Goal: Task Accomplishment & Management: Use online tool/utility

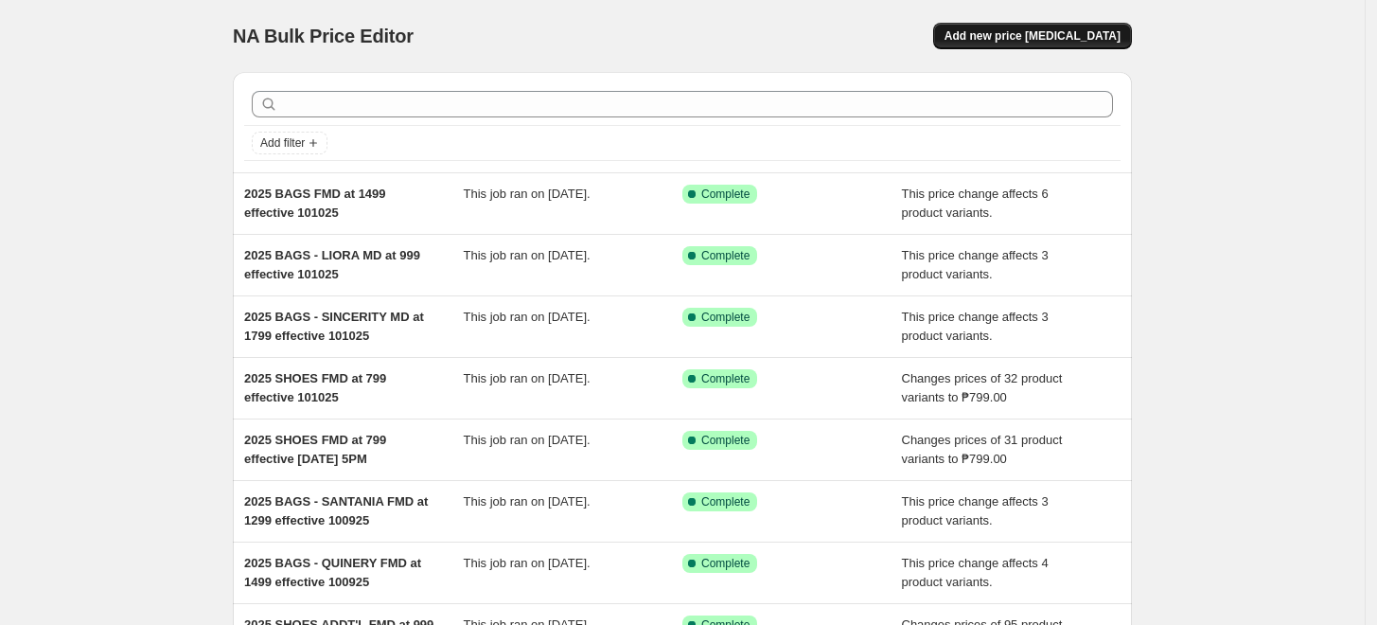
click at [1022, 35] on span "Add new price [MEDICAL_DATA]" at bounding box center [1033, 35] width 176 height 15
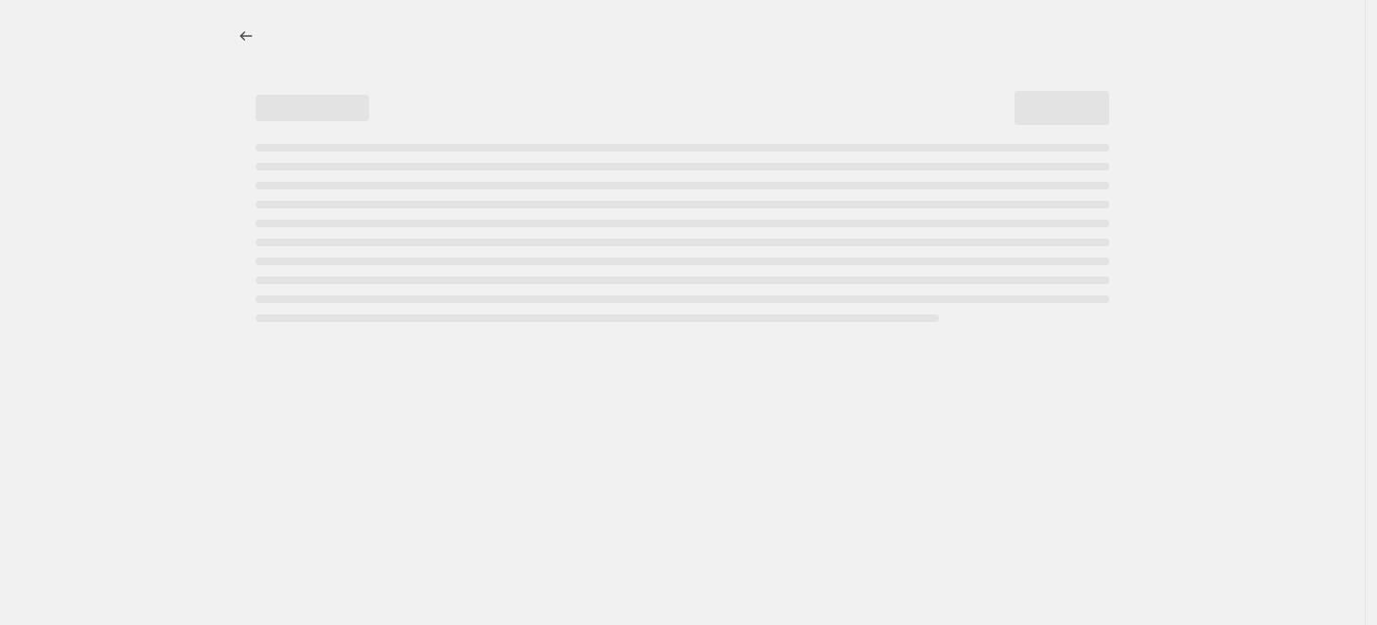
select select "percentage"
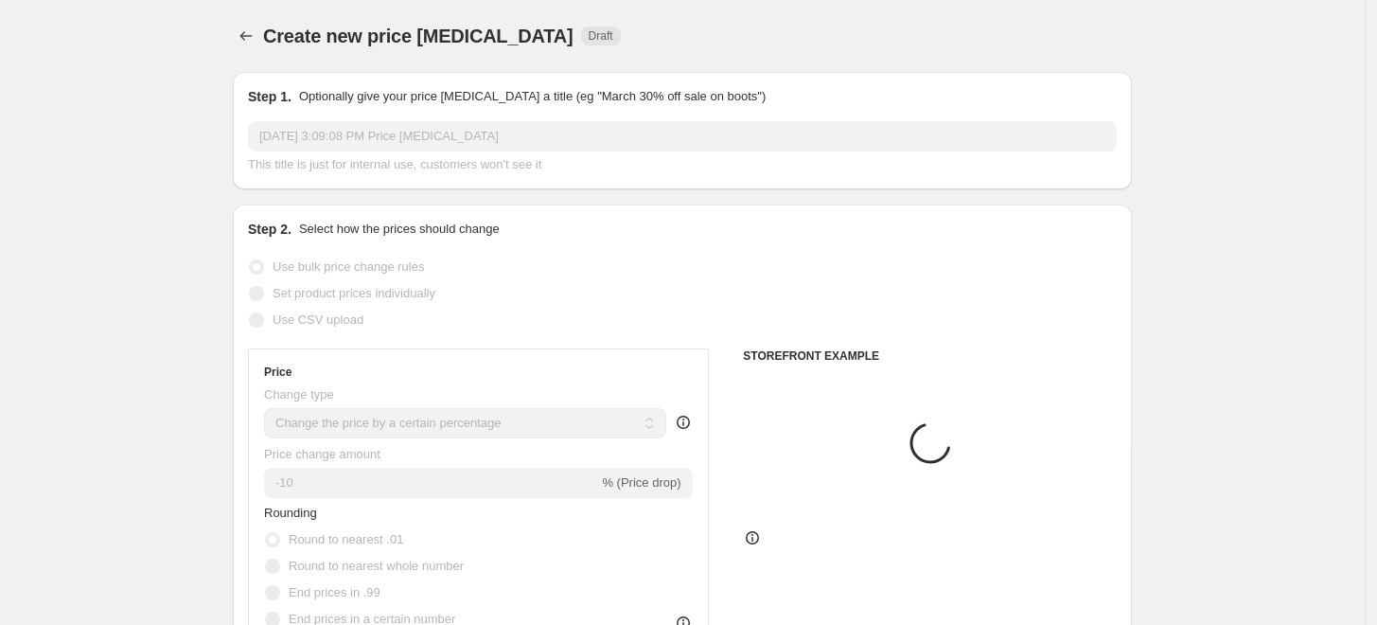
click at [358, 131] on input "[DATE] 3:09:08 PM Price [MEDICAL_DATA]" at bounding box center [682, 136] width 869 height 30
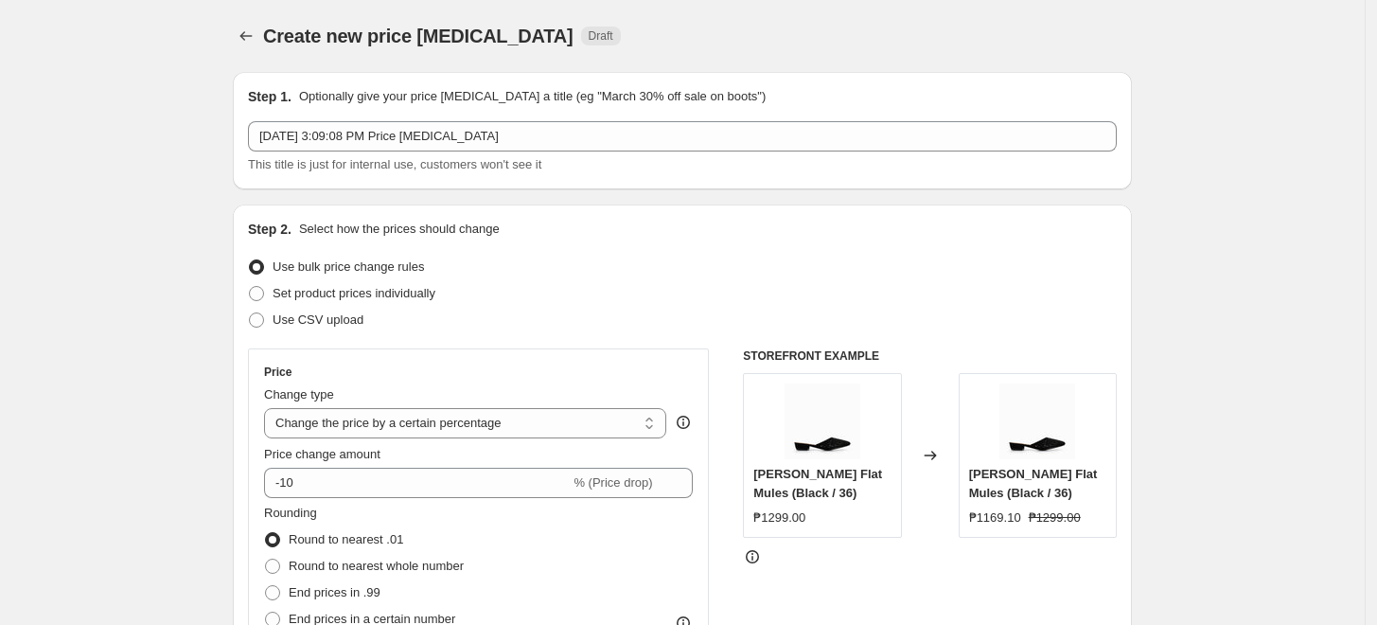
click at [401, 157] on span "This title is just for internal use, customers won't see it" at bounding box center [394, 164] width 293 height 14
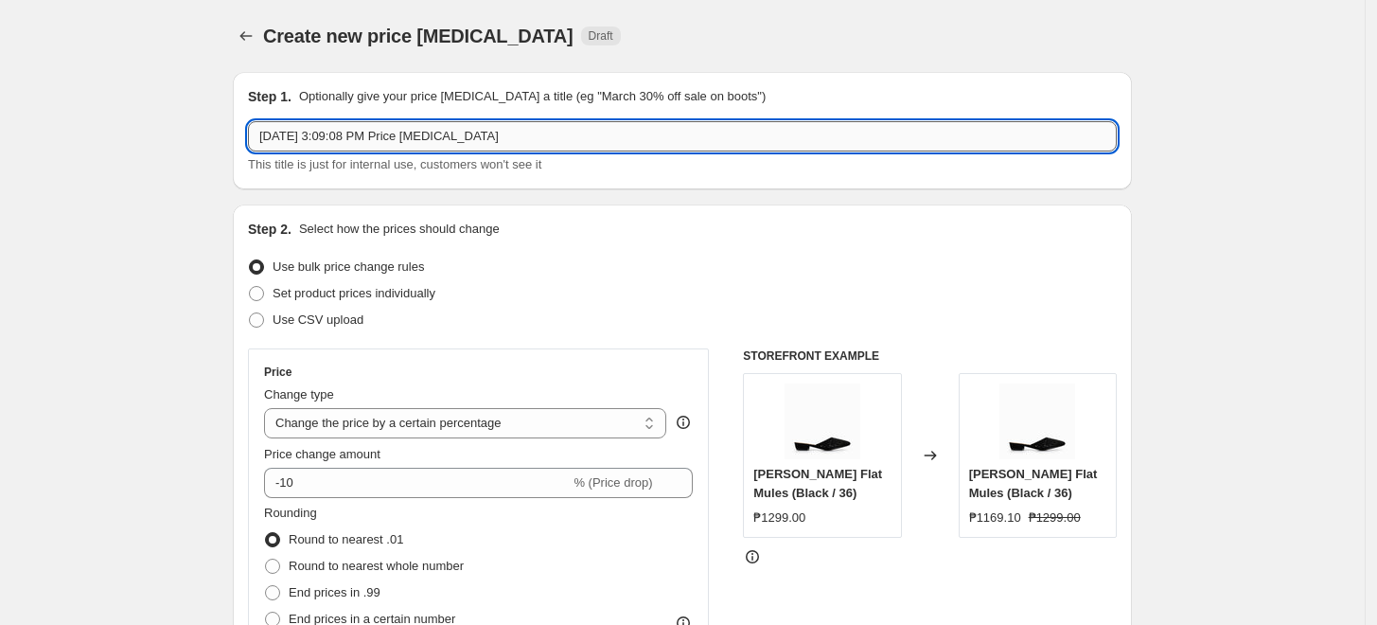
click at [421, 133] on input "[DATE] 3:09:08 PM Price [MEDICAL_DATA]" at bounding box center [682, 136] width 869 height 30
type input "0"
drag, startPoint x: 349, startPoint y: 129, endPoint x: 361, endPoint y: 146, distance: 20.5
click at [349, 129] on input "2025 DEN" at bounding box center [682, 136] width 869 height 30
click at [469, 134] on input "2025 DEN" at bounding box center [682, 136] width 869 height 30
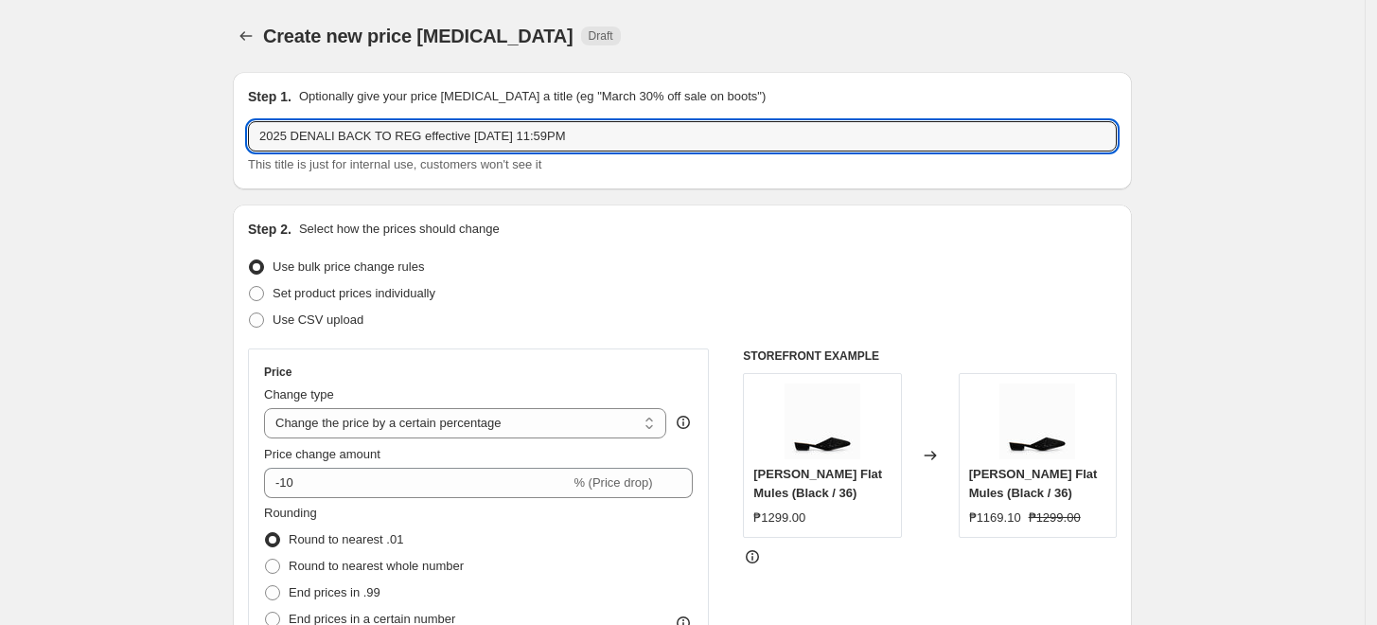
type input "2025 DENALI BACK TO REG effective [DATE] 11:59PM"
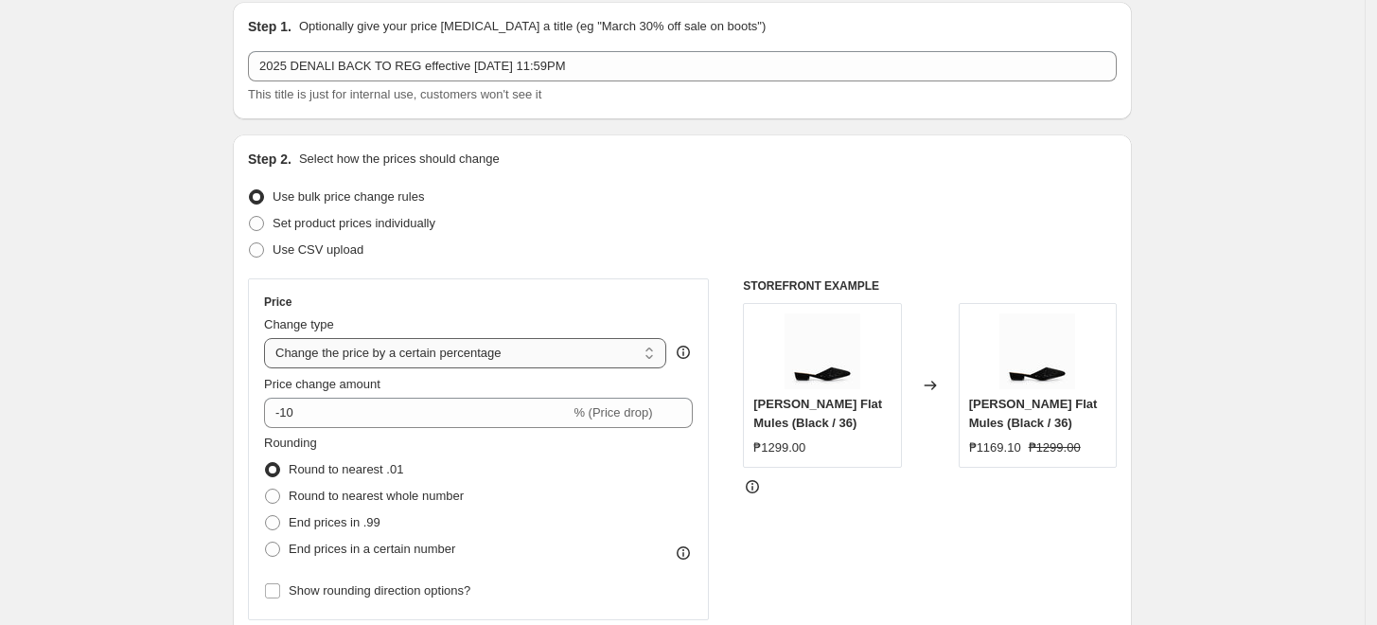
scroll to position [105, 0]
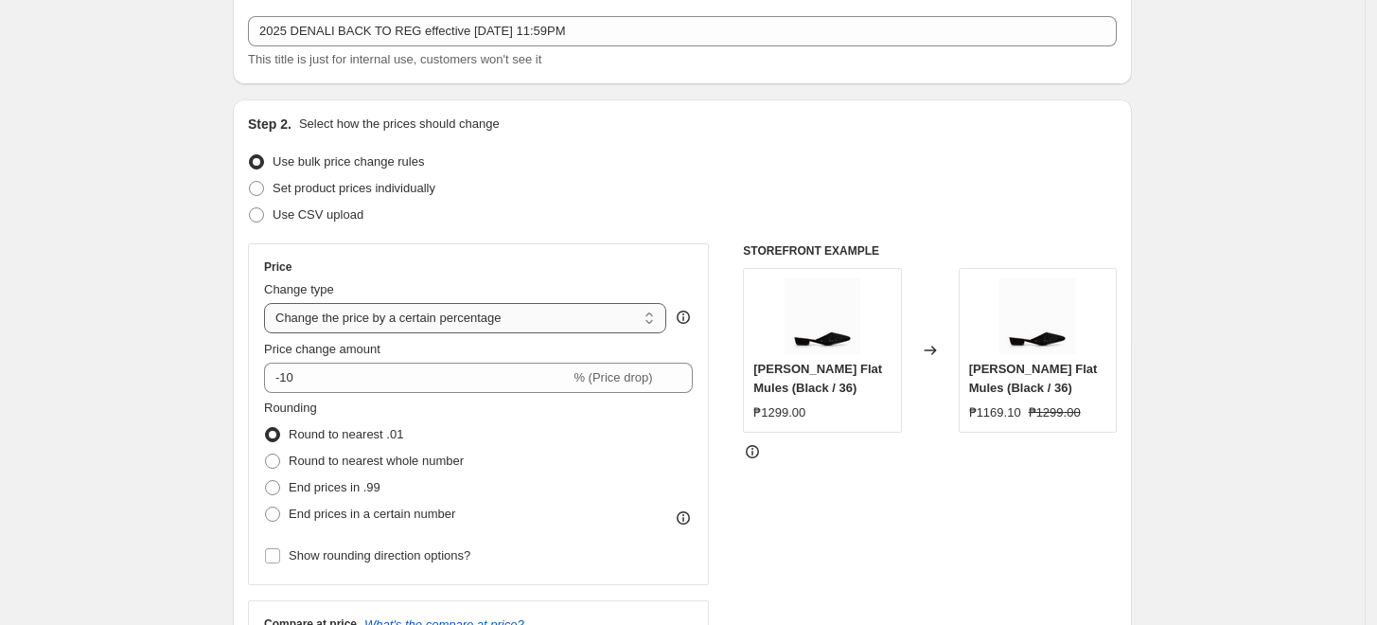
click at [364, 312] on select "Change the price to a certain amount Change the price by a certain amount Chang…" at bounding box center [465, 318] width 402 height 30
select select "ecap"
click at [269, 303] on select "Change the price to a certain amount Change the price by a certain amount Chang…" at bounding box center [465, 318] width 402 height 30
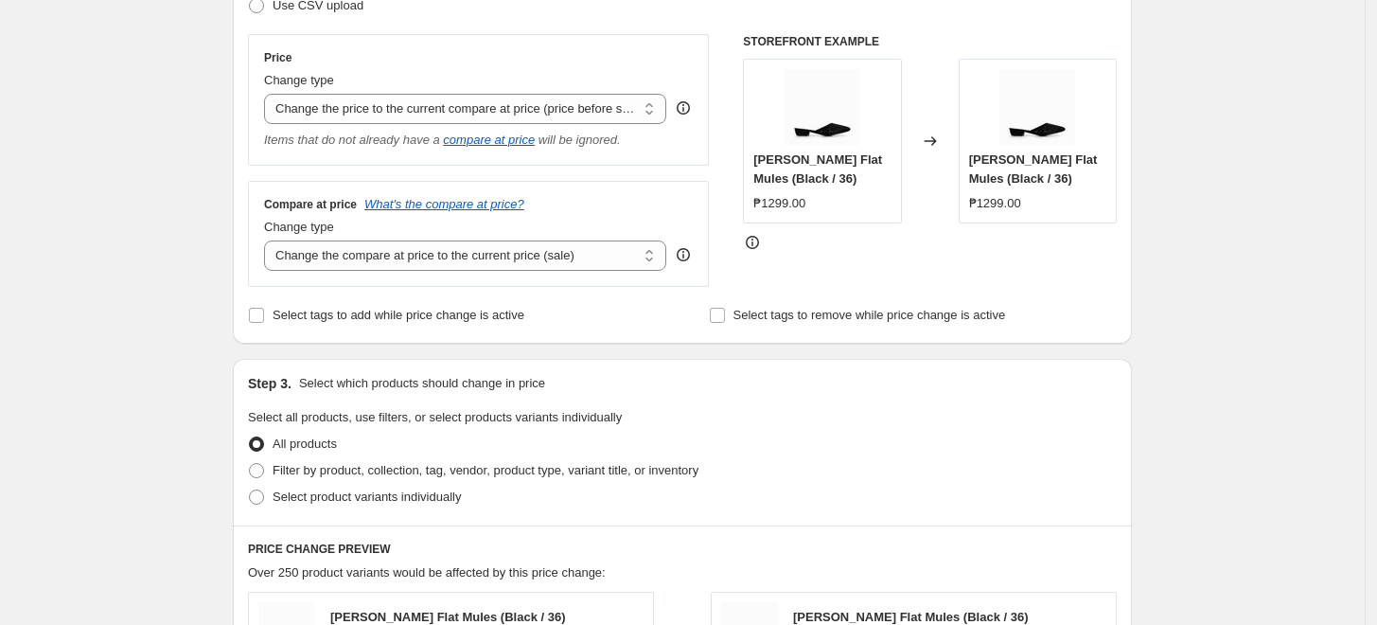
scroll to position [315, 0]
click at [419, 254] on select "Change the compare at price to the current price (sale) Change the compare at p…" at bounding box center [465, 254] width 402 height 30
select select "no_change"
click at [269, 240] on select "Change the compare at price to the current price (sale) Change the compare at p…" at bounding box center [465, 254] width 402 height 30
